Goal: Information Seeking & Learning: Learn about a topic

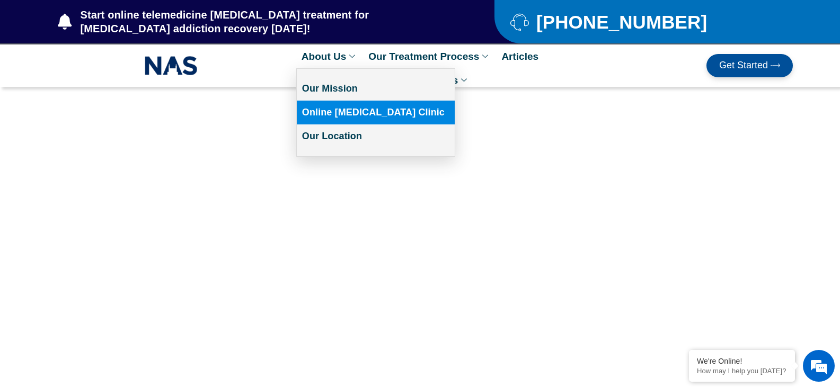
click at [350, 109] on link "Online [MEDICAL_DATA] Clinic" at bounding box center [376, 113] width 158 height 24
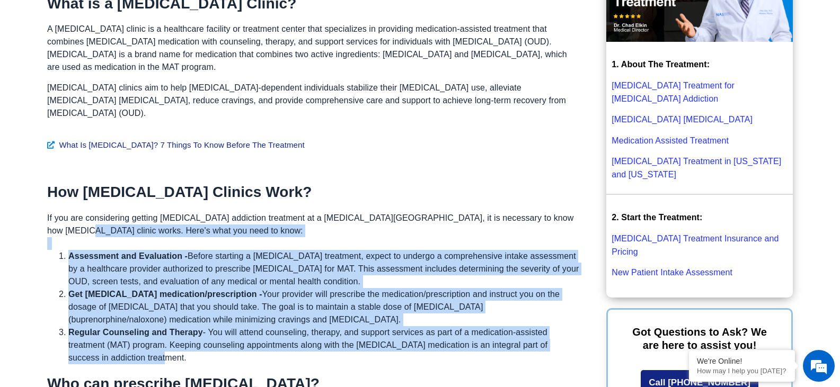
drag, startPoint x: 156, startPoint y: 333, endPoint x: 56, endPoint y: 207, distance: 161.1
click at [49, 212] on div "If you are considering getting [MEDICAL_DATA] addiction treatment at a [MEDICAL…" at bounding box center [313, 288] width 532 height 153
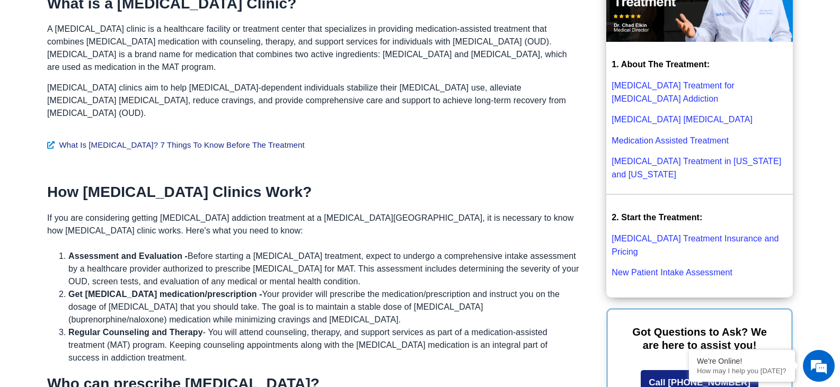
click at [195, 212] on p "If you are considering getting [MEDICAL_DATA] addiction treatment at a [MEDICAL…" at bounding box center [313, 224] width 532 height 25
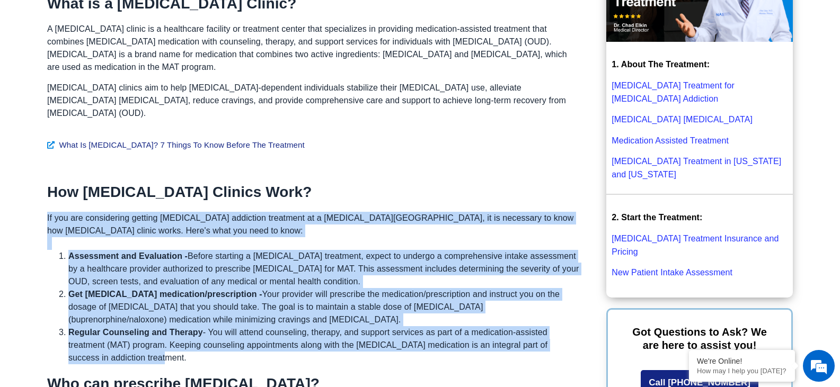
drag, startPoint x: 147, startPoint y: 339, endPoint x: 38, endPoint y: 221, distance: 160.4
click at [137, 212] on p "If you are considering getting [MEDICAL_DATA] addiction treatment at a [MEDICAL…" at bounding box center [313, 224] width 532 height 25
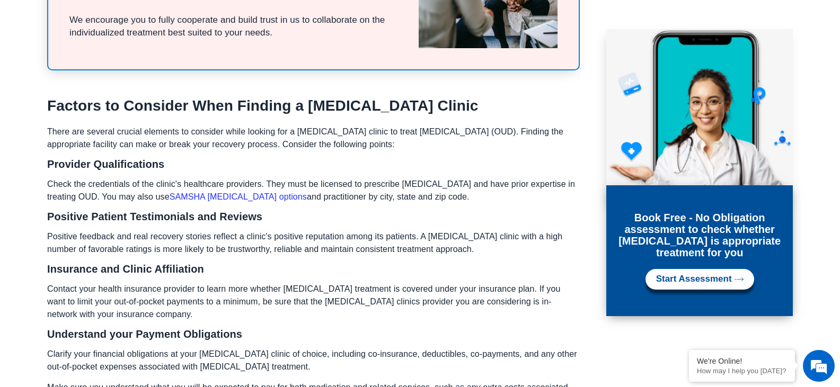
scroll to position [2543, 0]
